Goal: Check status: Check status

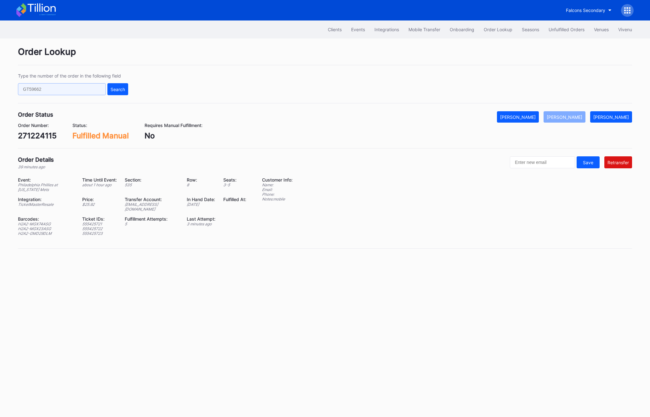
click at [47, 88] on input "text" at bounding box center [62, 89] width 88 height 12
paste input "270693531"
click at [118, 88] on div "Search" at bounding box center [118, 89] width 14 height 5
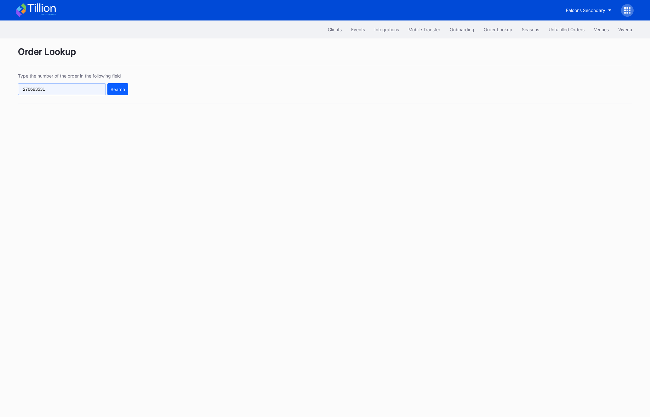
click at [31, 89] on input "270693531" at bounding box center [62, 89] width 88 height 12
click at [117, 89] on div "Search" at bounding box center [118, 89] width 14 height 5
click at [48, 94] on input "270693531" at bounding box center [62, 89] width 88 height 12
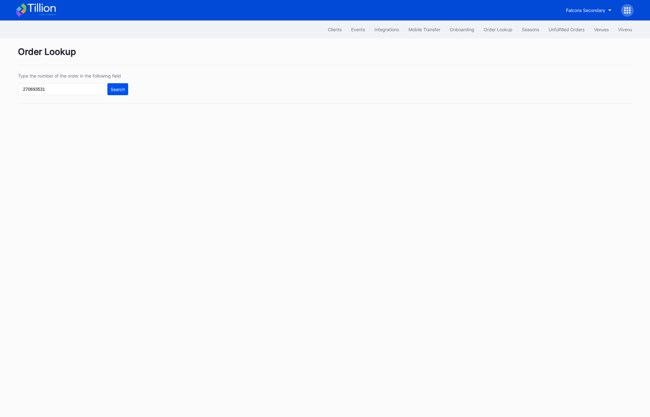
click at [118, 87] on div "Search" at bounding box center [118, 89] width 14 height 5
click at [82, 91] on input "270693531" at bounding box center [62, 89] width 88 height 12
paste input "621810395"
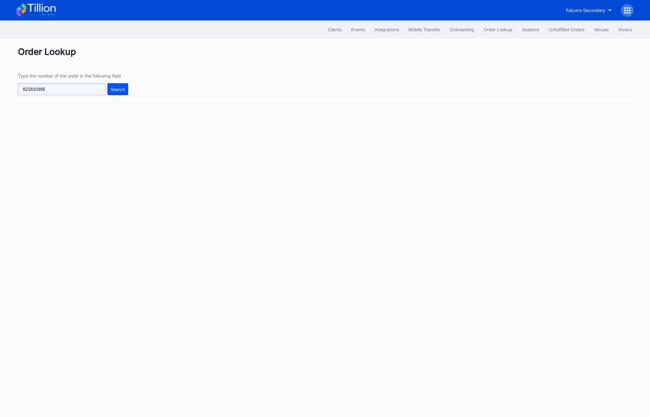
type input "621810395"
click at [122, 88] on div "Search" at bounding box center [118, 89] width 14 height 5
click at [67, 88] on input "text" at bounding box center [62, 89] width 88 height 12
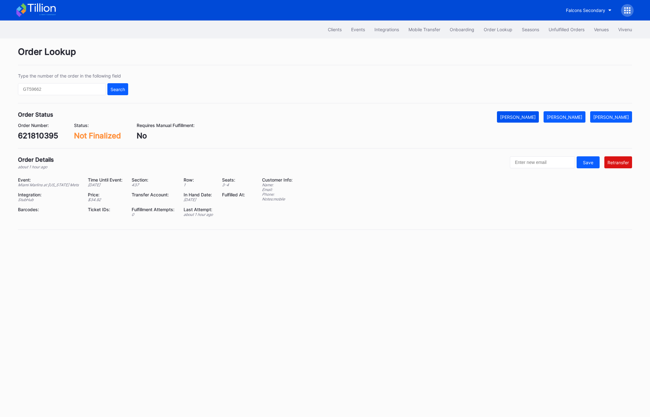
click at [536, 119] on div "[PERSON_NAME]" at bounding box center [518, 116] width 36 height 5
click at [84, 78] on div "Type the number of the order in the following field" at bounding box center [73, 75] width 110 height 5
click at [78, 87] on input "text" at bounding box center [62, 89] width 88 height 12
paste input "270693531"
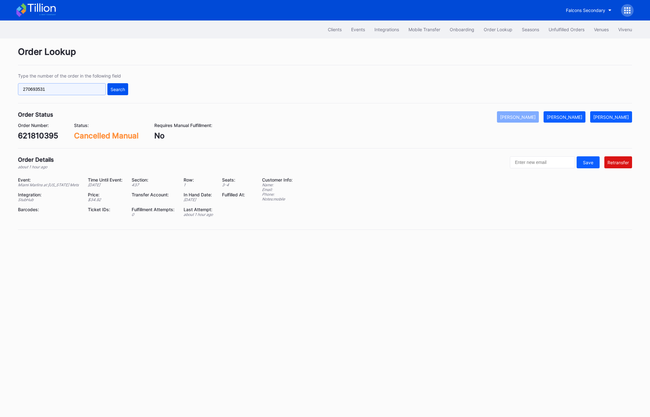
type input "270693531"
click at [122, 88] on div "Search" at bounding box center [118, 89] width 14 height 5
